Goal: Task Accomplishment & Management: Manage account settings

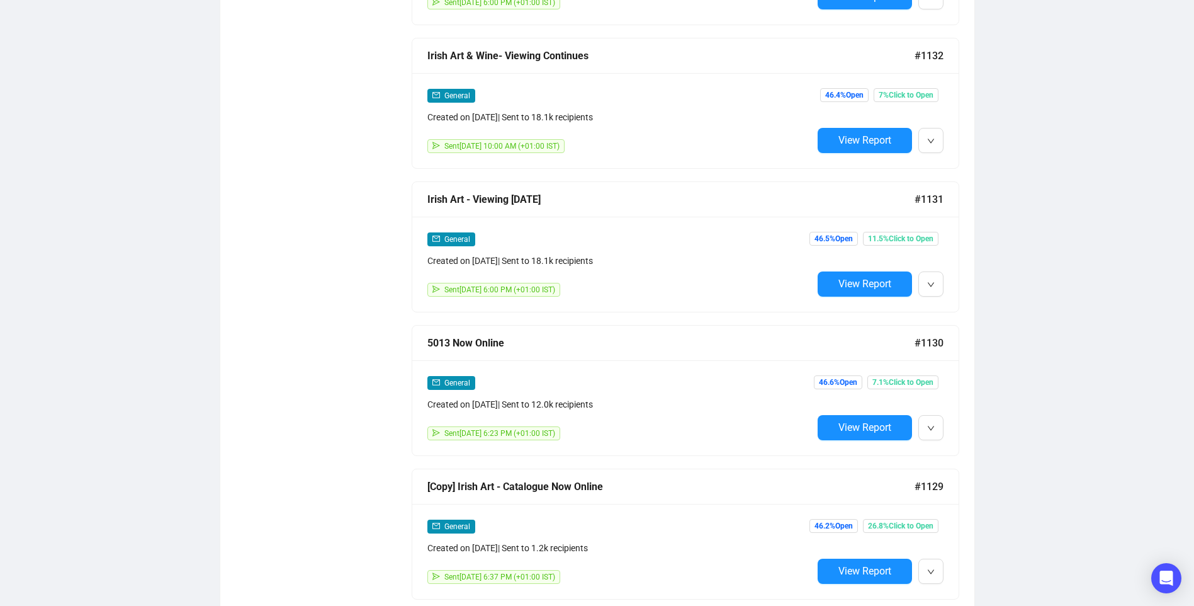
scroll to position [1007, 0]
